Goal: Task Accomplishment & Management: Use online tool/utility

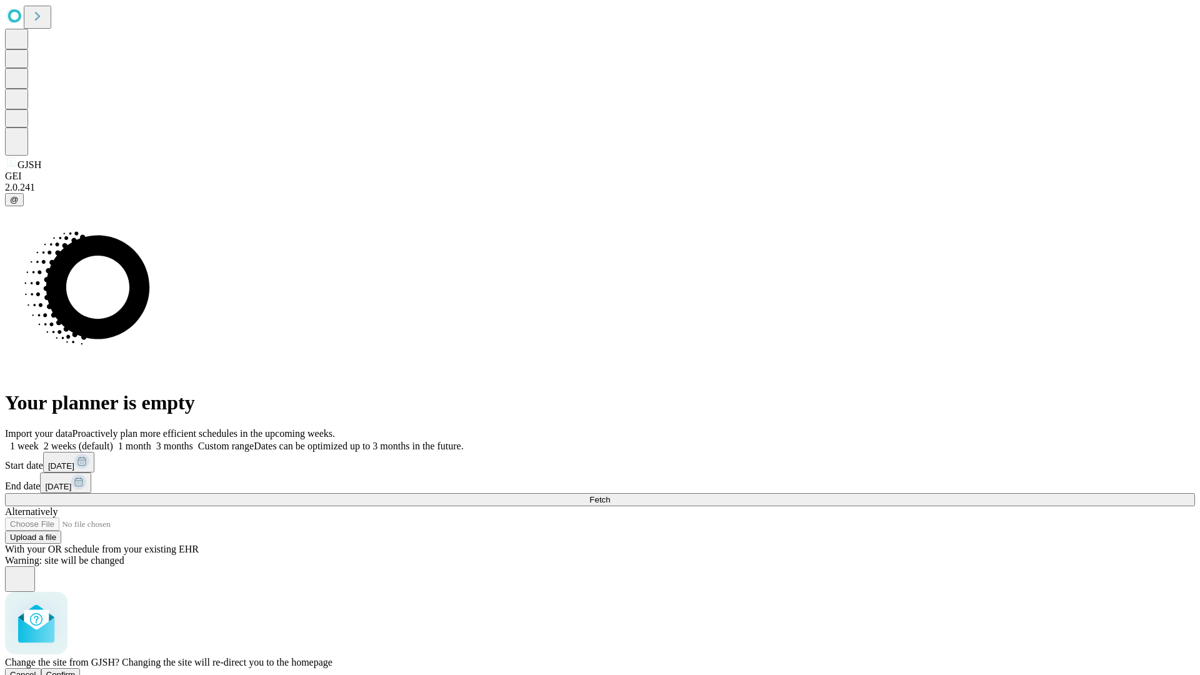
click at [76, 670] on span "Confirm" at bounding box center [60, 674] width 29 height 9
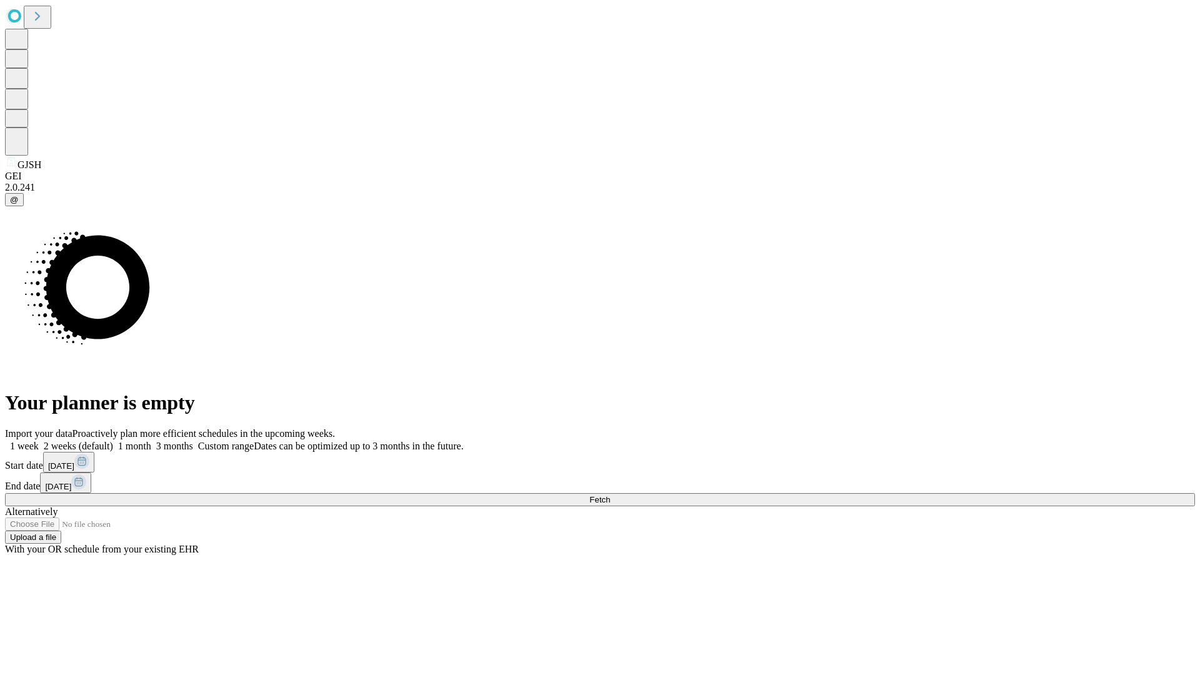
click at [151, 441] on label "1 month" at bounding box center [132, 446] width 38 height 11
click at [610, 495] on span "Fetch" at bounding box center [599, 499] width 21 height 9
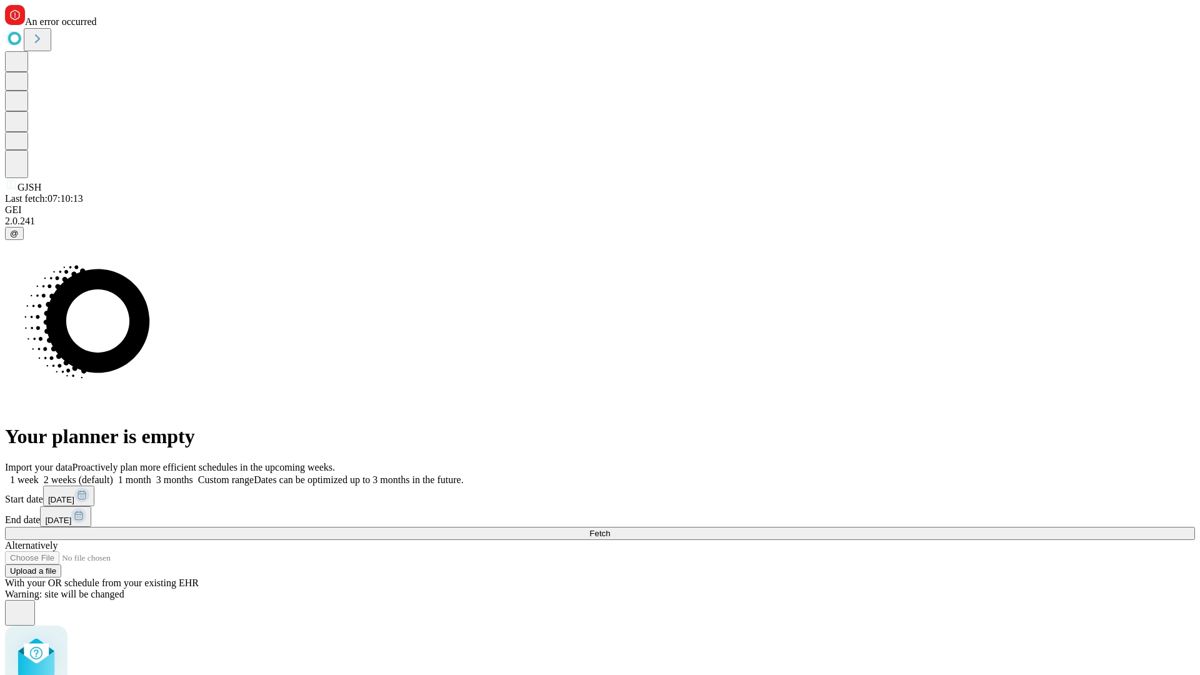
click at [151, 474] on label "1 month" at bounding box center [132, 479] width 38 height 11
click at [610, 529] on span "Fetch" at bounding box center [599, 533] width 21 height 9
click at [151, 474] on label "1 month" at bounding box center [132, 479] width 38 height 11
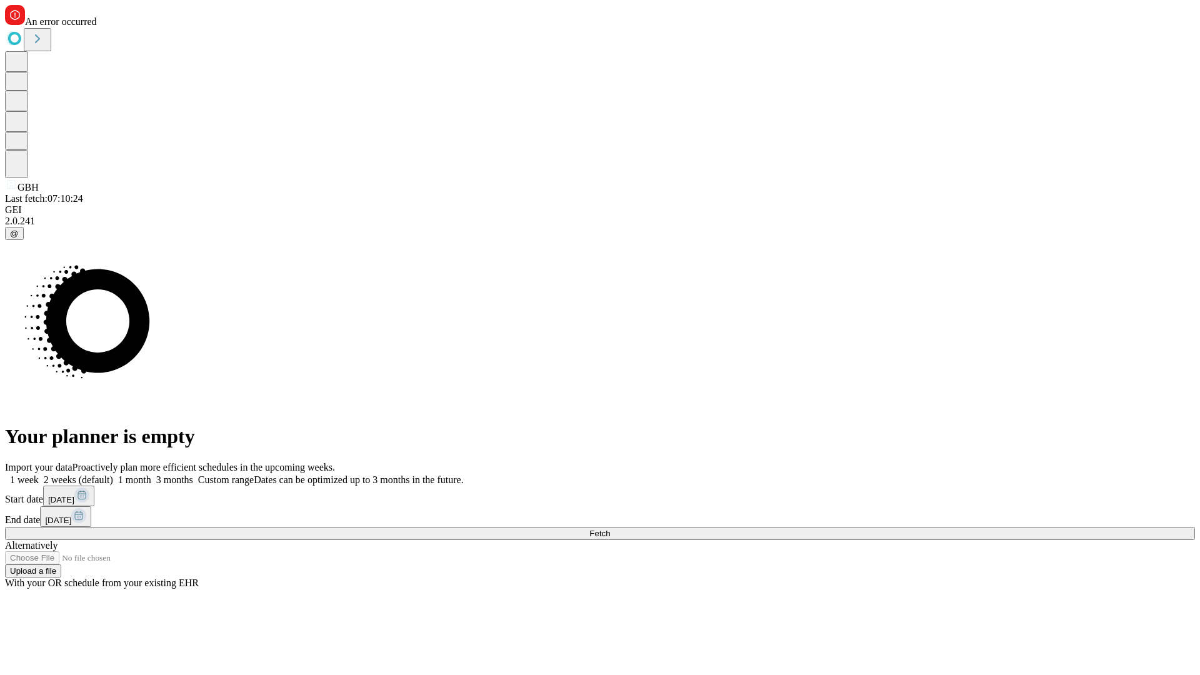
click at [610, 529] on span "Fetch" at bounding box center [599, 533] width 21 height 9
click at [151, 474] on label "1 month" at bounding box center [132, 479] width 38 height 11
click at [610, 529] on span "Fetch" at bounding box center [599, 533] width 21 height 9
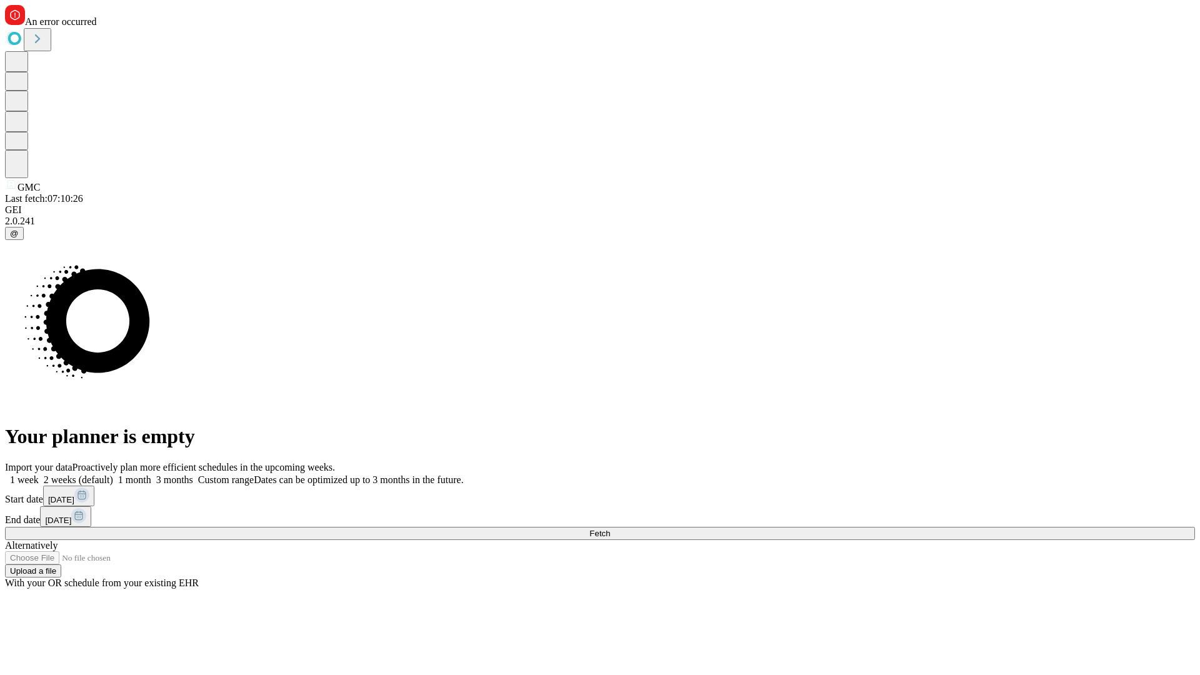
click at [151, 474] on label "1 month" at bounding box center [132, 479] width 38 height 11
click at [610, 529] on span "Fetch" at bounding box center [599, 533] width 21 height 9
click at [151, 474] on label "1 month" at bounding box center [132, 479] width 38 height 11
click at [610, 529] on span "Fetch" at bounding box center [599, 533] width 21 height 9
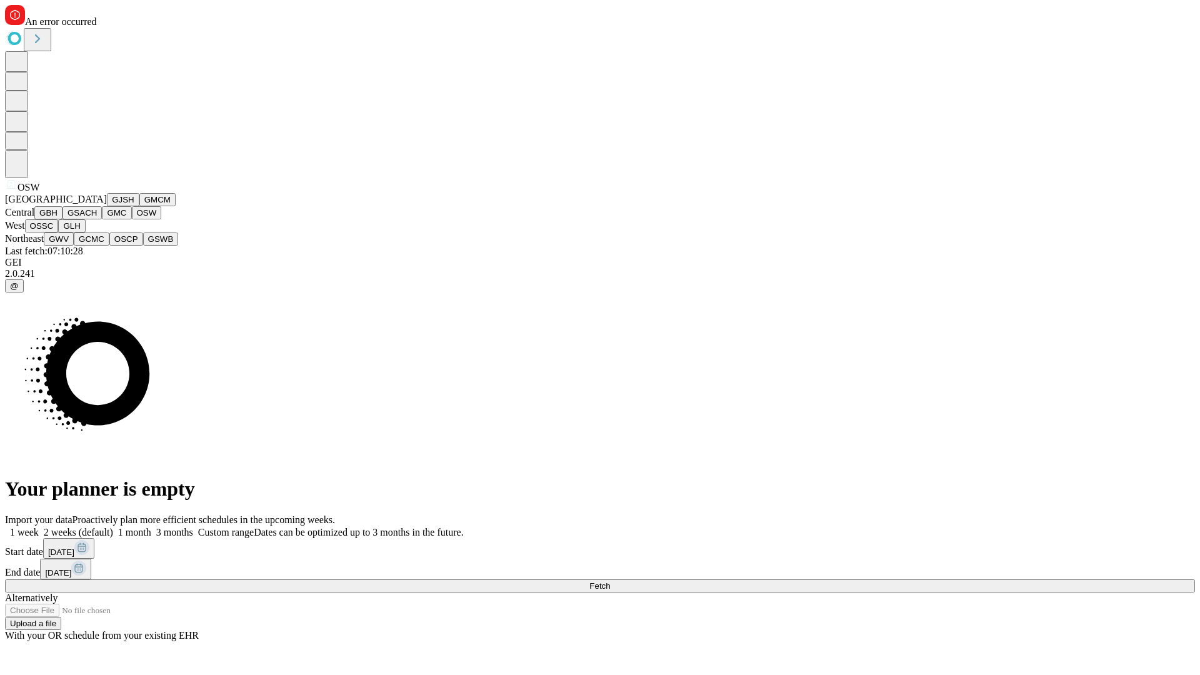
click at [59, 232] on button "OSSC" at bounding box center [42, 225] width 34 height 13
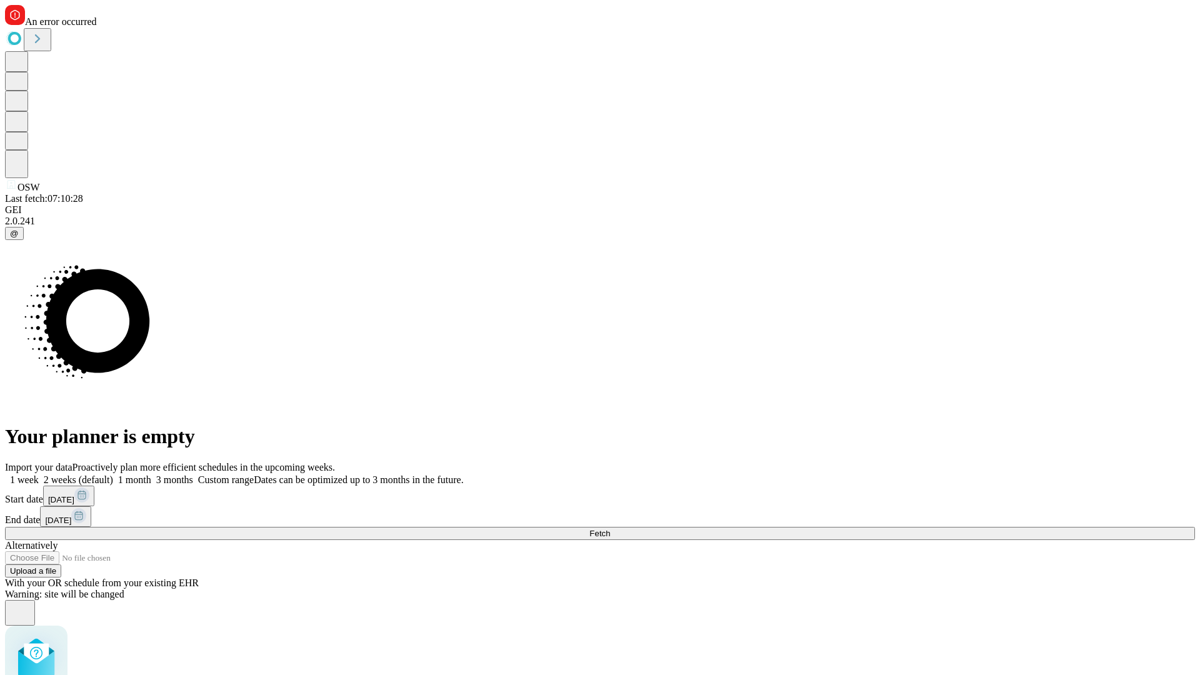
click at [151, 474] on label "1 month" at bounding box center [132, 479] width 38 height 11
click at [610, 529] on span "Fetch" at bounding box center [599, 533] width 21 height 9
click at [151, 474] on label "1 month" at bounding box center [132, 479] width 38 height 11
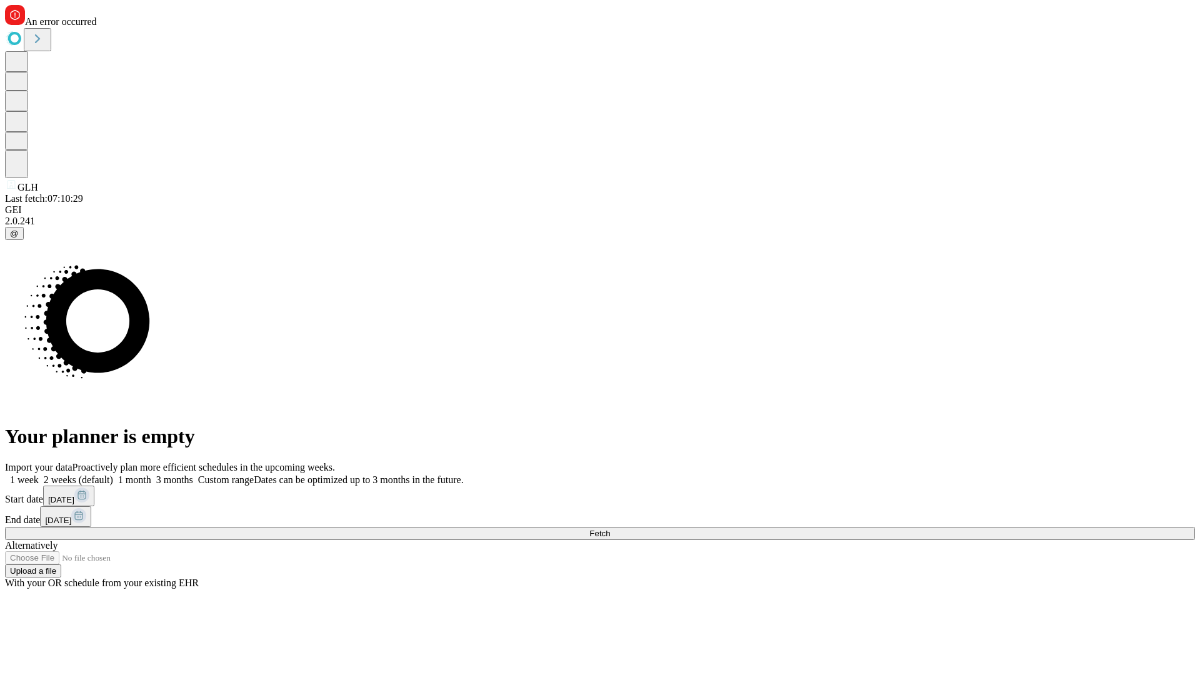
click at [610, 529] on span "Fetch" at bounding box center [599, 533] width 21 height 9
click at [151, 474] on label "1 month" at bounding box center [132, 479] width 38 height 11
click at [610, 529] on span "Fetch" at bounding box center [599, 533] width 21 height 9
